Goal: Task Accomplishment & Management: Complete application form

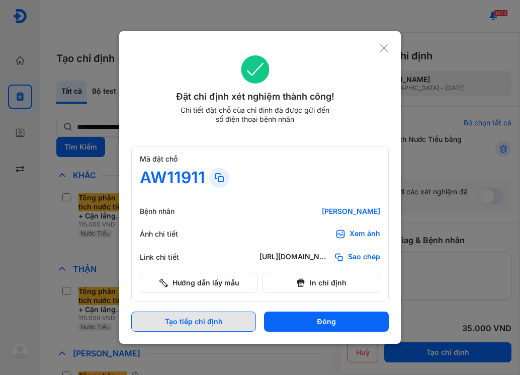
click at [239, 322] on button "Tạo tiếp chỉ định" at bounding box center [193, 321] width 125 height 20
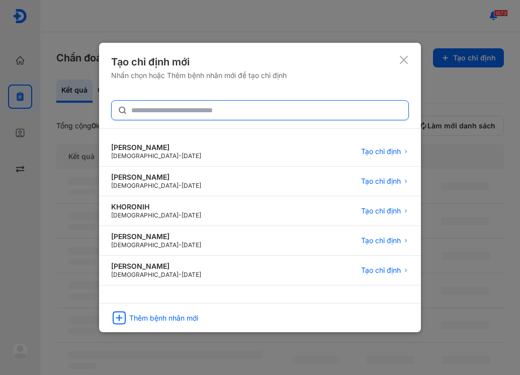
click at [203, 119] on div "[PERSON_NAME] [DEMOGRAPHIC_DATA] - [DATE] Tạo chỉ định [PERSON_NAME] [DEMOGRAPH…" at bounding box center [260, 196] width 298 height 193
click at [203, 118] on input "text" at bounding box center [266, 110] width 271 height 18
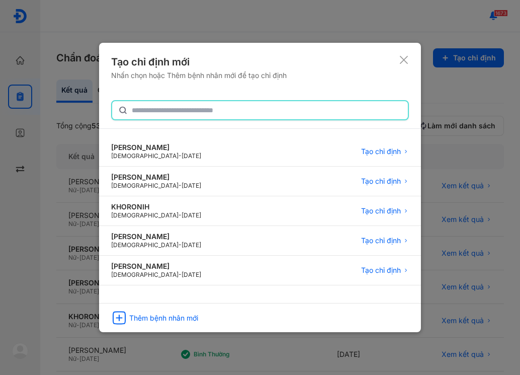
type input "*"
type input "**********"
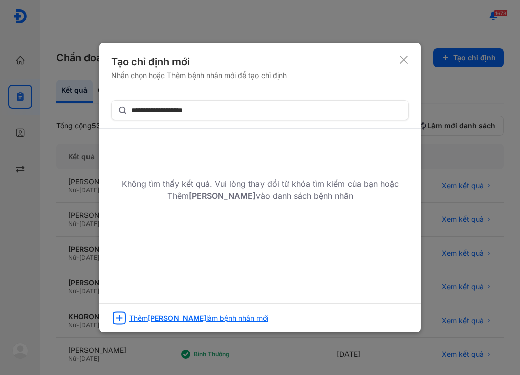
click at [206, 321] on span "[PERSON_NAME]" at bounding box center [177, 317] width 58 height 9
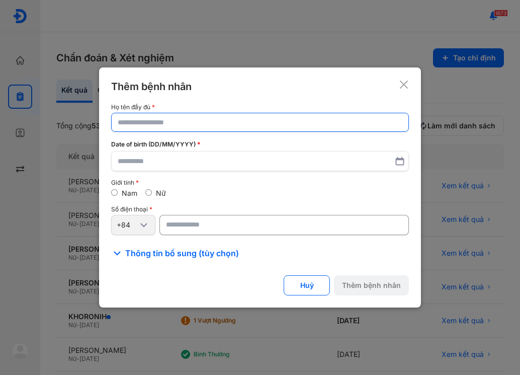
click at [153, 125] on input "text" at bounding box center [260, 122] width 285 height 18
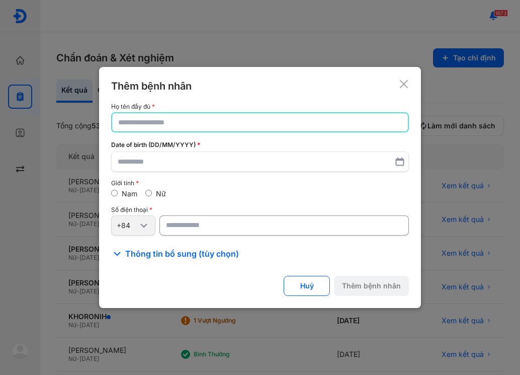
type input "*"
type input "**********"
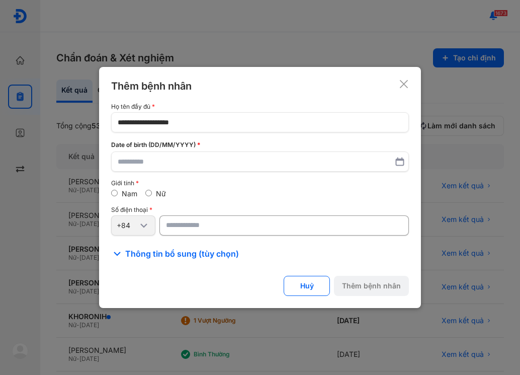
click at [395, 164] on icon at bounding box center [400, 161] width 10 height 10
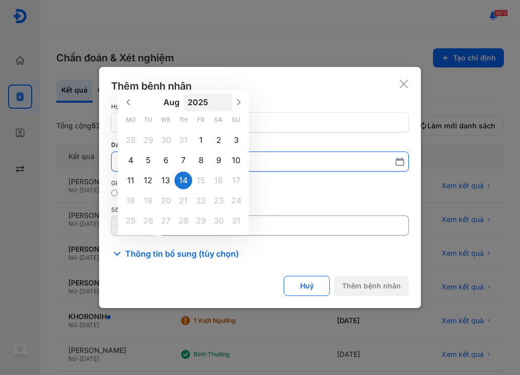
click at [198, 102] on button "2025" at bounding box center [208, 103] width 49 height 18
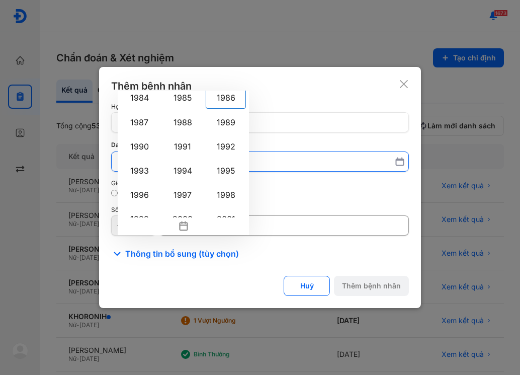
scroll to position [682, 0]
click at [221, 99] on div "1986" at bounding box center [226, 97] width 40 height 22
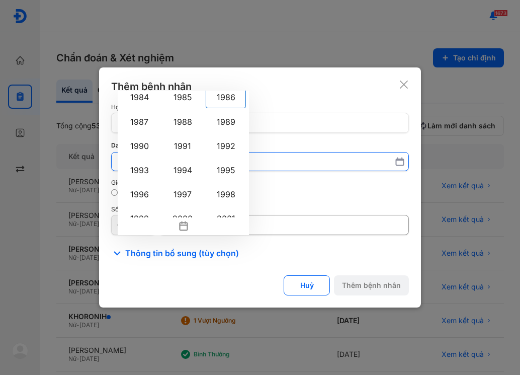
click at [221, 152] on input "[DATE] 1900 1901 1902 1903 1904 1905 1906 1907 1908 1909 1910 1911 1912 1913 19…" at bounding box center [260, 161] width 285 height 18
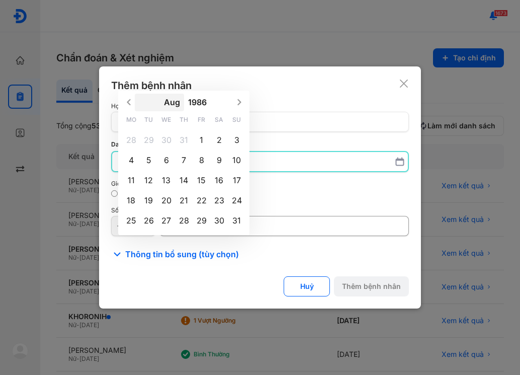
click at [169, 109] on button "Aug" at bounding box center [159, 103] width 49 height 18
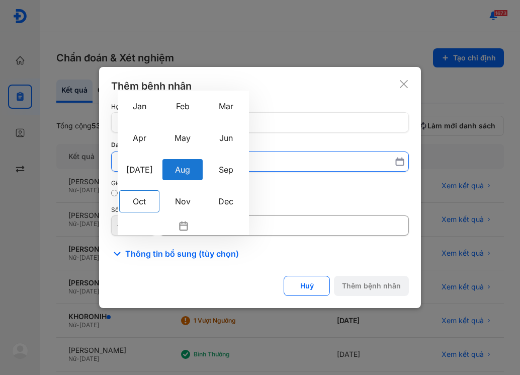
click at [147, 203] on div "Oct" at bounding box center [139, 201] width 40 height 22
click at [147, 171] on input "Aug Jan Feb Mar Apr May Jun [DATE] Aug Sep Oct Nov [DATE] Mo Tu We Th Fr Sa Su …" at bounding box center [260, 161] width 285 height 19
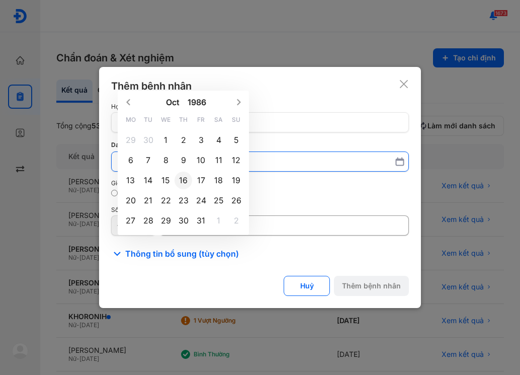
click at [181, 181] on div "16" at bounding box center [184, 180] width 18 height 18
type input "**********"
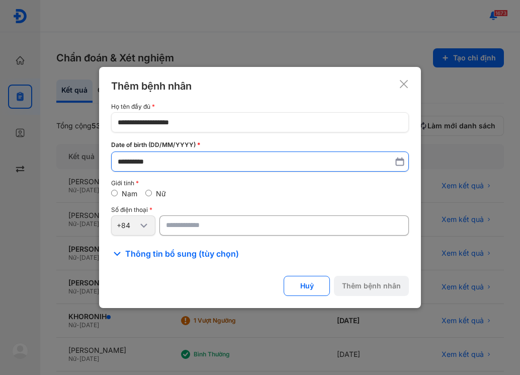
click at [161, 196] on label "Nữ" at bounding box center [161, 193] width 10 height 9
click at [177, 225] on input "number" at bounding box center [283, 225] width 249 height 20
type input "**********"
click at [380, 287] on button "Thêm bệnh nhân" at bounding box center [371, 286] width 75 height 20
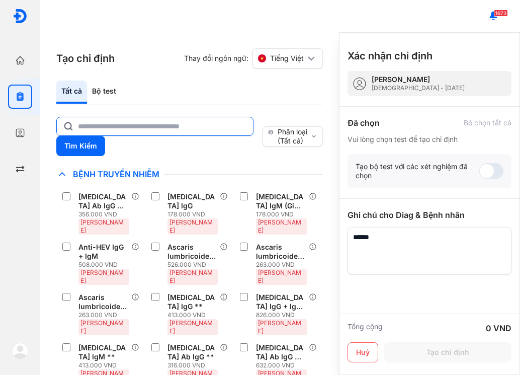
click at [109, 126] on input "text" at bounding box center [162, 126] width 169 height 18
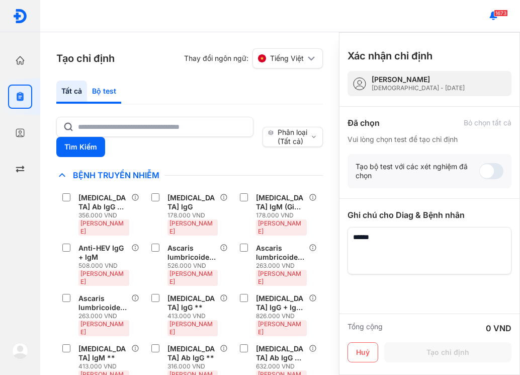
click at [113, 91] on div "Bộ test" at bounding box center [104, 91] width 34 height 23
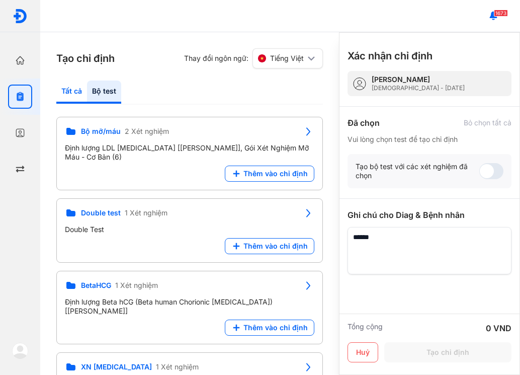
click at [87, 91] on div "Tất cả" at bounding box center [104, 91] width 34 height 23
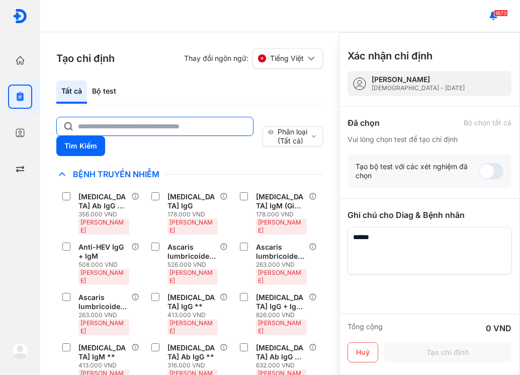
click at [104, 124] on input "text" at bounding box center [162, 126] width 169 height 18
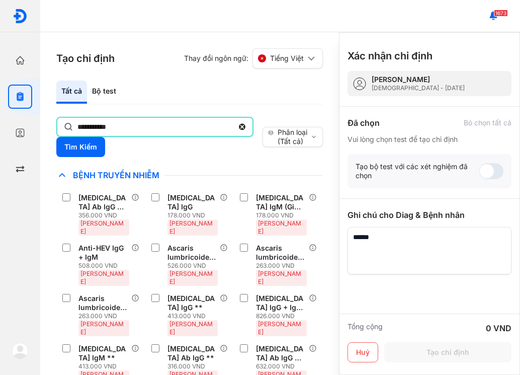
type input "**********"
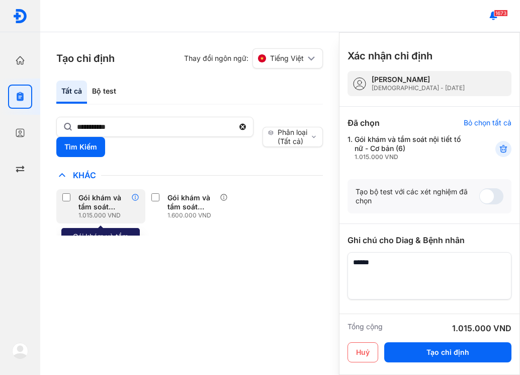
click at [133, 199] on use at bounding box center [135, 197] width 7 height 7
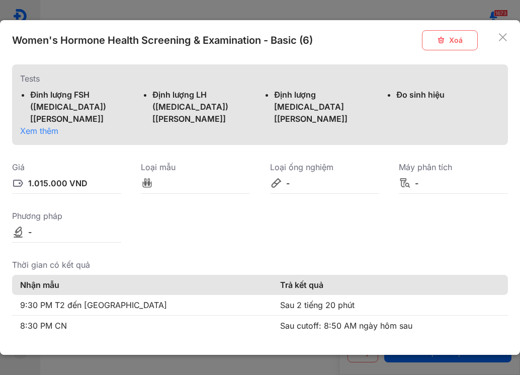
click at [45, 132] on span "Xem thêm" at bounding box center [39, 131] width 38 height 10
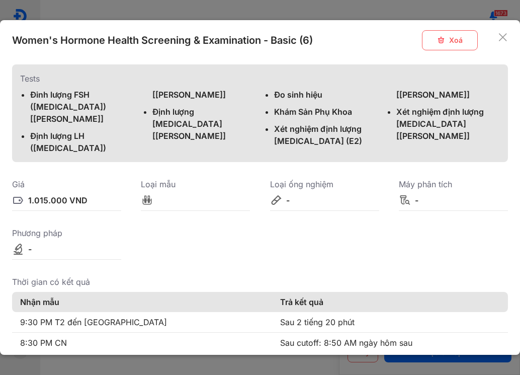
click at [498, 40] on icon at bounding box center [503, 37] width 10 height 10
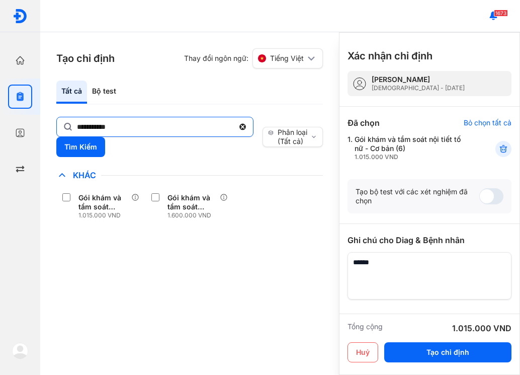
click at [240, 124] on icon at bounding box center [242, 127] width 9 height 10
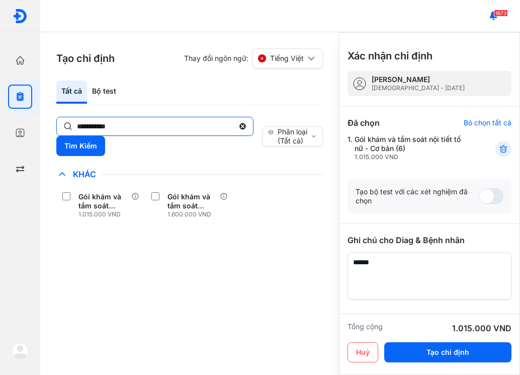
click at [234, 124] on input "**********" at bounding box center [155, 126] width 157 height 18
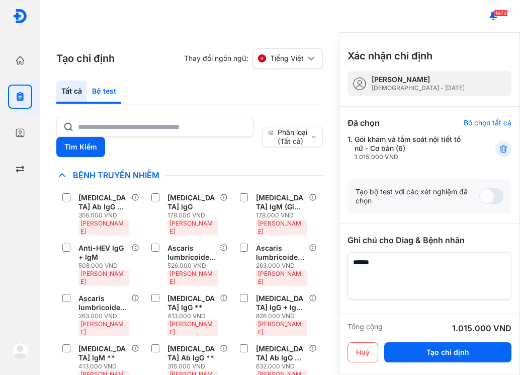
click at [106, 91] on div "Bộ test" at bounding box center [104, 91] width 34 height 23
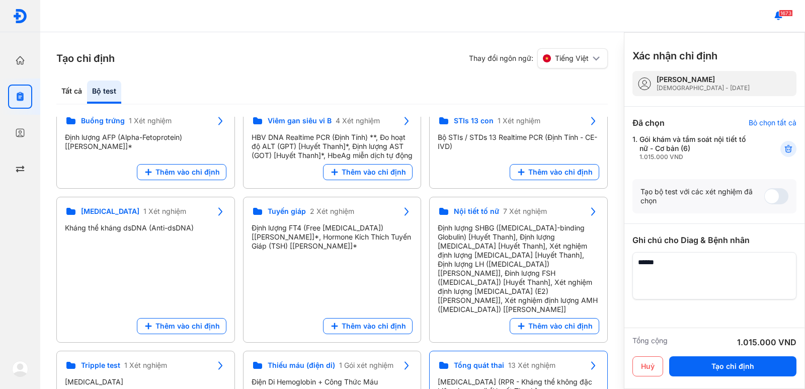
scroll to position [503, 0]
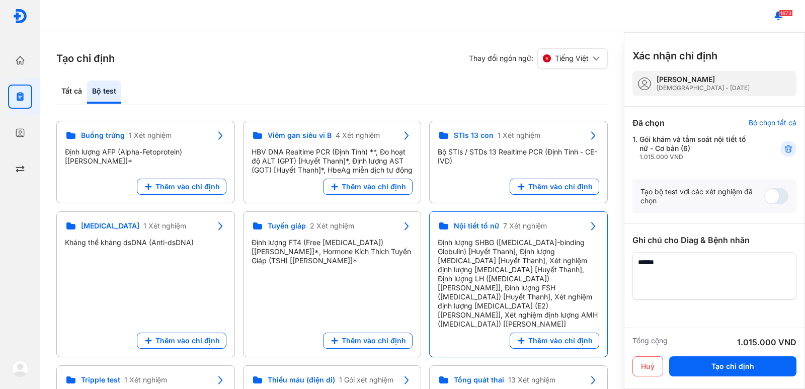
click at [519, 221] on span "7 Xét nghiệm" at bounding box center [525, 225] width 44 height 9
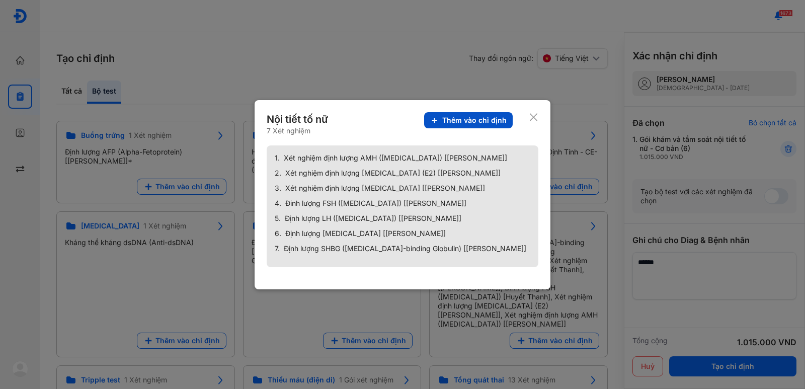
click at [477, 121] on span "Thêm vào chỉ định" at bounding box center [474, 120] width 64 height 9
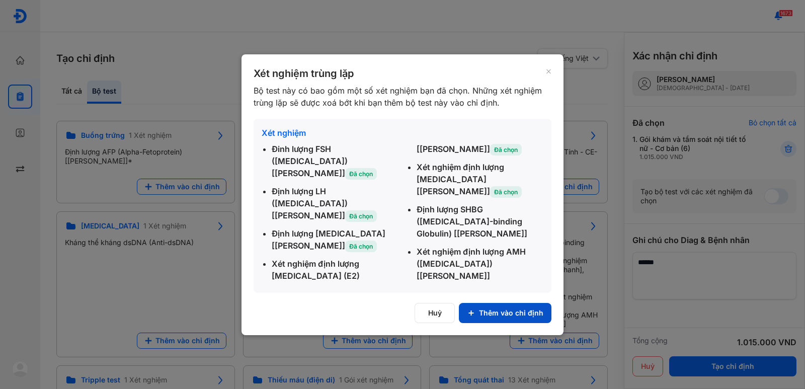
click at [510, 308] on button "Thêm vào chỉ định" at bounding box center [505, 313] width 93 height 20
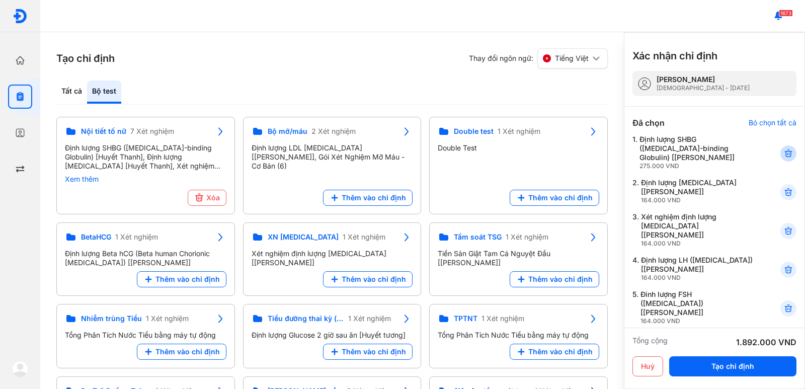
click at [519, 155] on icon at bounding box center [788, 153] width 10 height 10
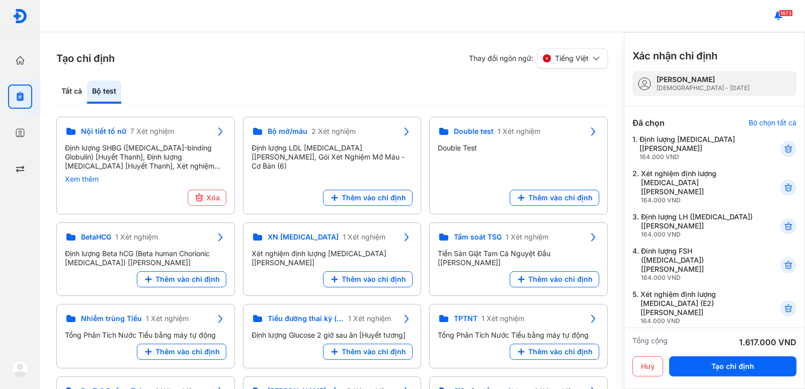
scroll to position [50, 0]
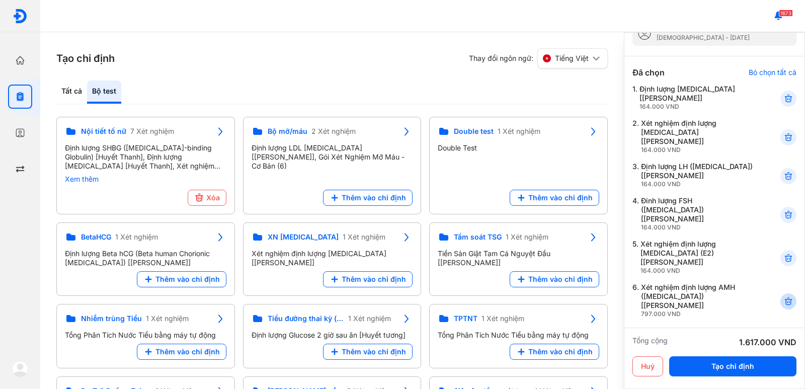
click at [519, 296] on icon at bounding box center [788, 301] width 10 height 10
click at [519, 136] on icon at bounding box center [788, 137] width 10 height 10
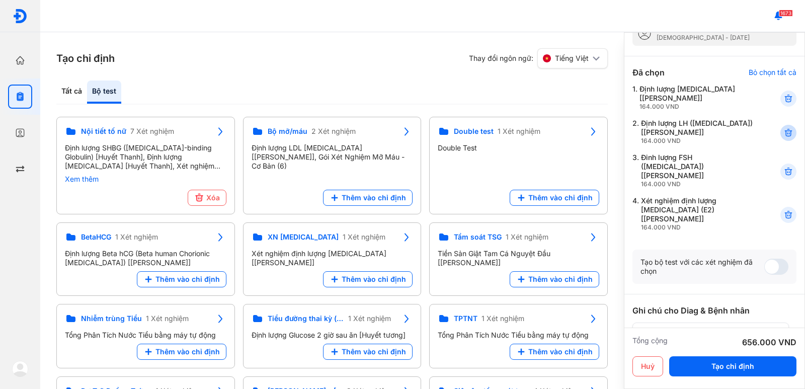
click at [519, 136] on use at bounding box center [787, 132] width 7 height 7
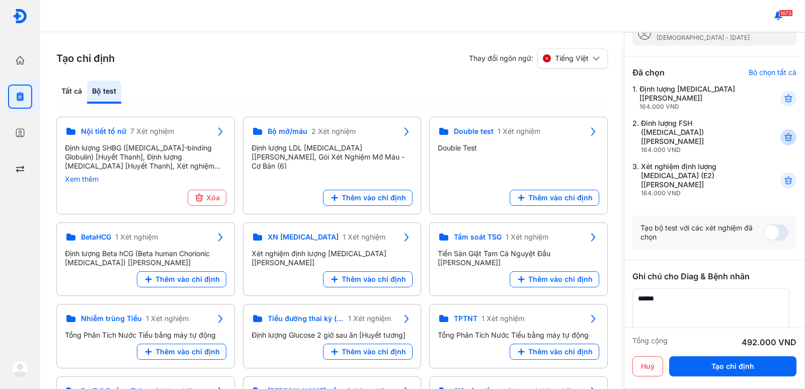
click at [519, 139] on use at bounding box center [787, 137] width 7 height 7
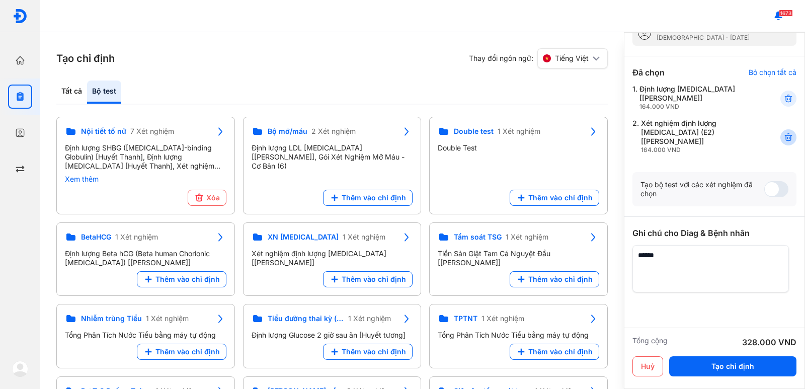
click at [519, 133] on icon at bounding box center [788, 137] width 10 height 10
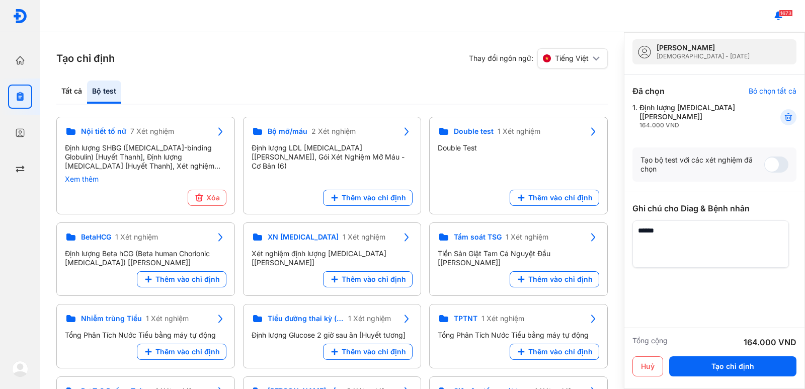
scroll to position [0, 0]
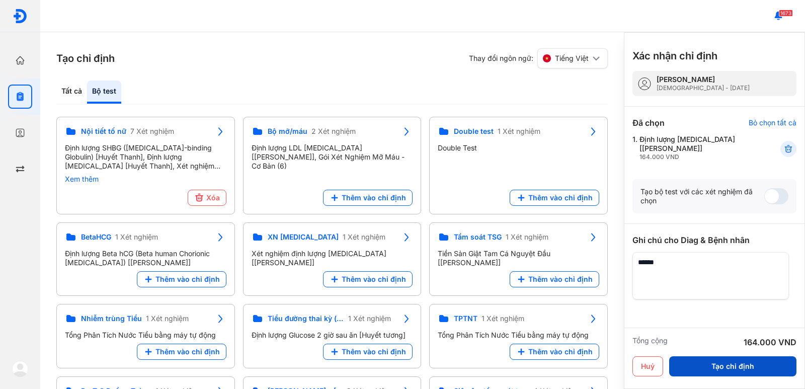
click at [519, 370] on button "Tạo chỉ định" at bounding box center [732, 366] width 127 height 20
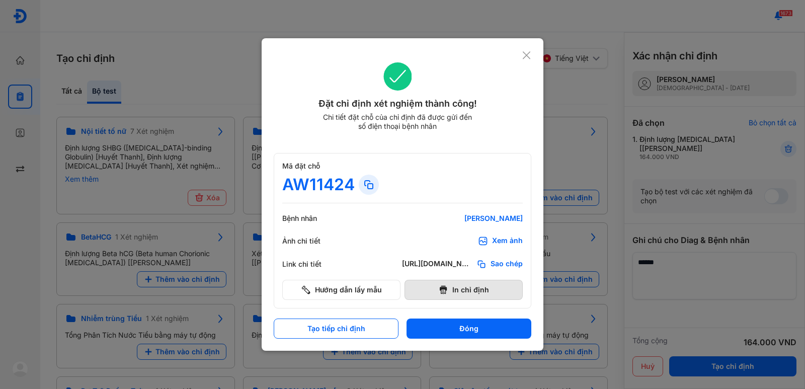
click at [458, 285] on button "In chỉ định" at bounding box center [463, 290] width 118 height 20
